Goal: Transaction & Acquisition: Book appointment/travel/reservation

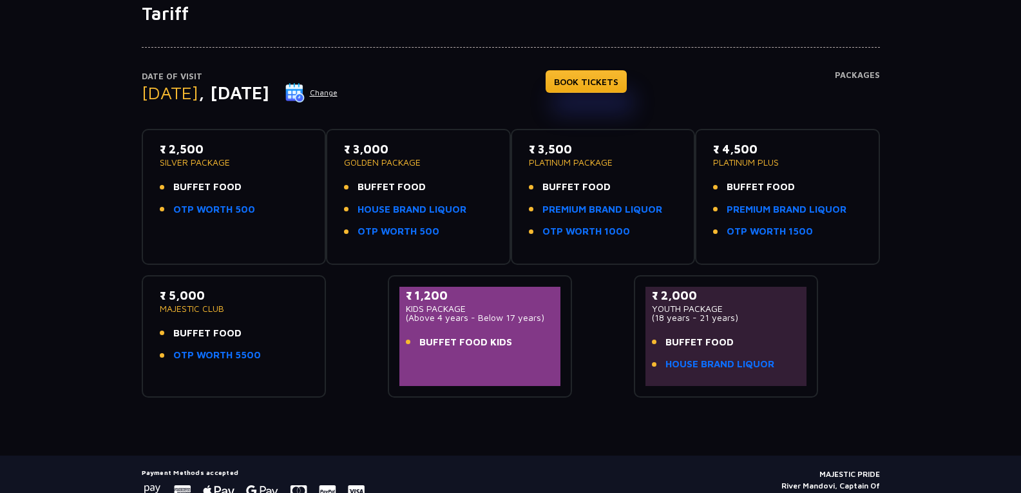
scroll to position [21, 0]
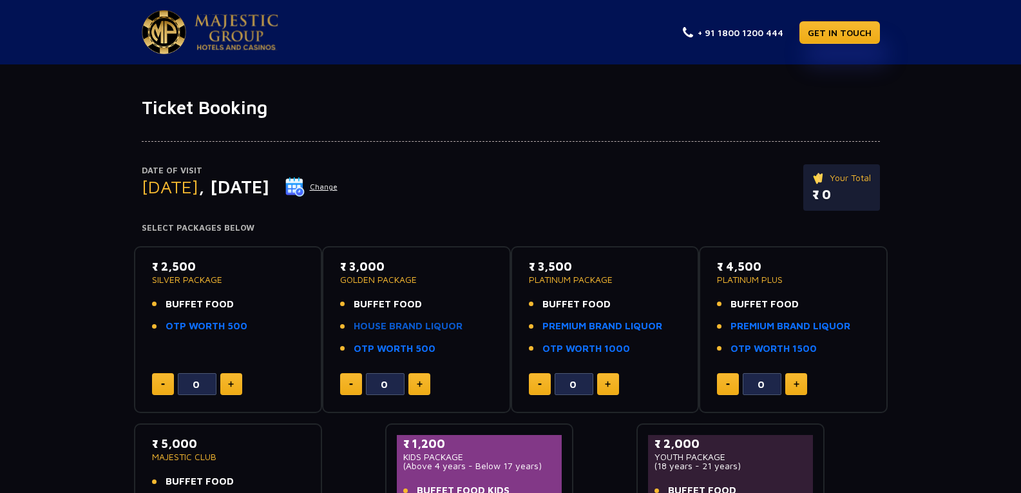
click at [399, 323] on link "HOUSE BRAND LIQUOR" at bounding box center [408, 326] width 109 height 15
